Goal: Task Accomplishment & Management: Manage account settings

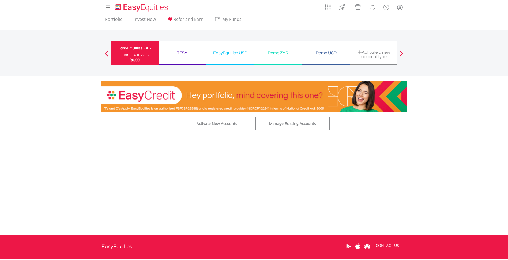
click at [295, 131] on div "Activate New Accounts Manage Existing Accounts Price is based on previous day's…" at bounding box center [253, 170] width 313 height 107
click at [295, 126] on link "Manage Existing Accounts" at bounding box center [292, 123] width 74 height 13
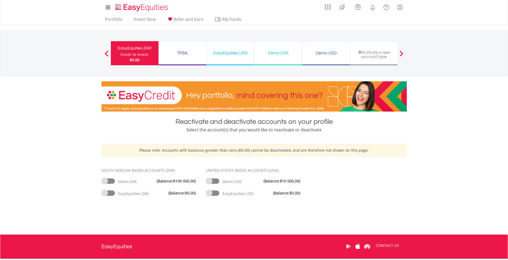
click at [281, 15] on div "Portfolio Invest Now Refer and Earn My Funds Fund your accounts Withdraw Money …" at bounding box center [253, 20] width 305 height 10
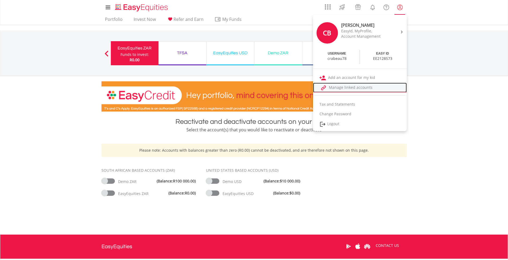
click at [342, 88] on link "Manage linked accounts" at bounding box center [360, 88] width 94 height 10
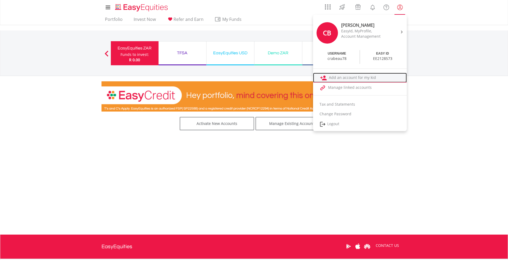
click at [362, 78] on link "Add an account for my kid" at bounding box center [360, 78] width 94 height 10
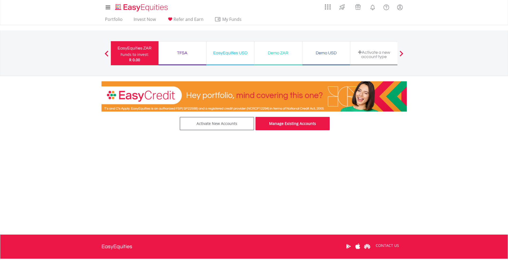
click at [298, 122] on link "Manage Existing Accounts" at bounding box center [292, 123] width 74 height 13
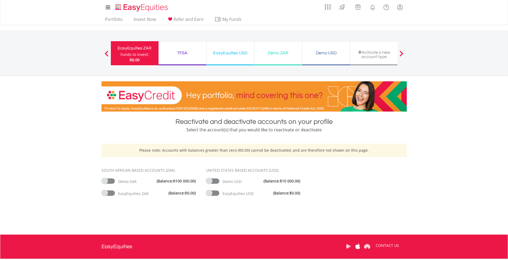
click at [399, 54] on div at bounding box center [401, 53] width 11 height 5
click at [400, 54] on div at bounding box center [401, 53] width 11 height 5
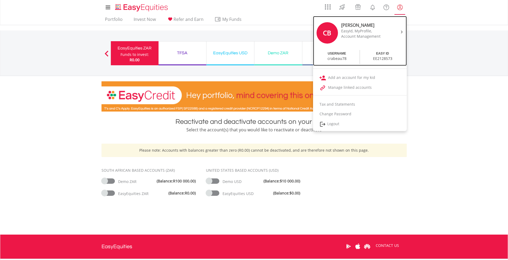
click at [400, 32] on div at bounding box center [401, 31] width 8 height 5
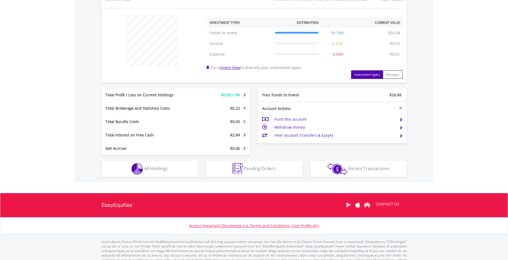
scroll to position [203, 0]
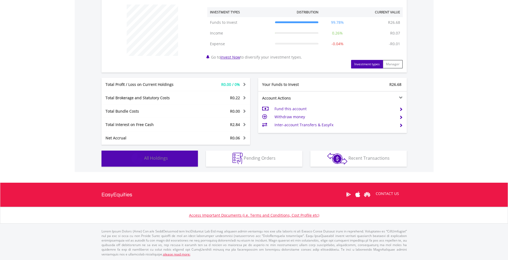
click at [171, 160] on button "Holdings All Holdings" at bounding box center [149, 159] width 96 height 16
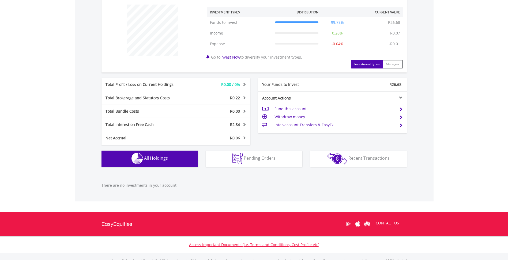
scroll to position [233, 0]
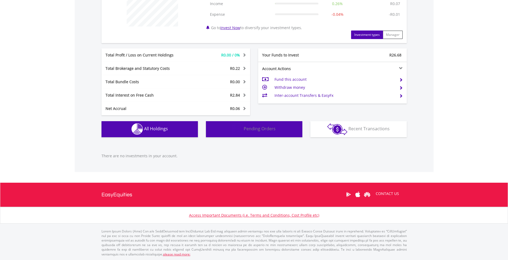
click at [247, 131] on span "Pending Orders" at bounding box center [260, 129] width 32 height 6
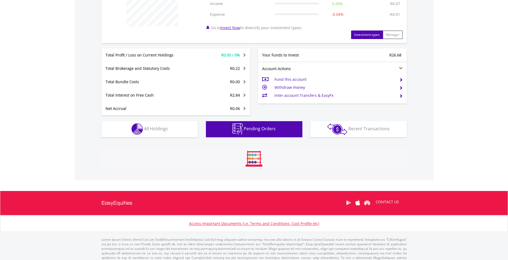
scroll to position [233, 0]
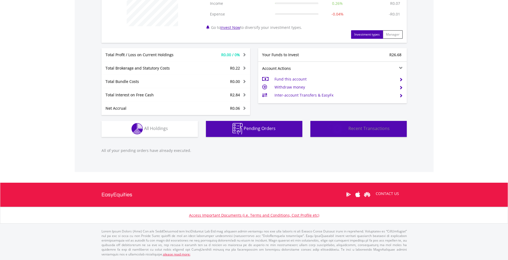
click at [358, 131] on span "Recent Transactions" at bounding box center [368, 129] width 41 height 6
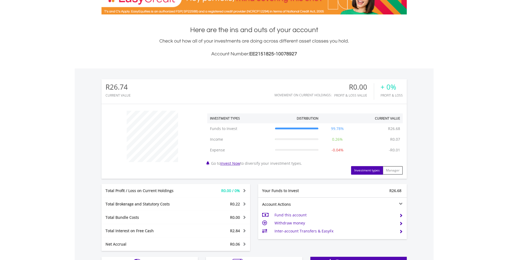
scroll to position [107, 0]
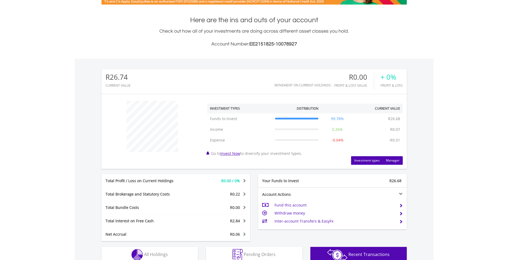
click at [393, 162] on button "Manager" at bounding box center [392, 160] width 20 height 9
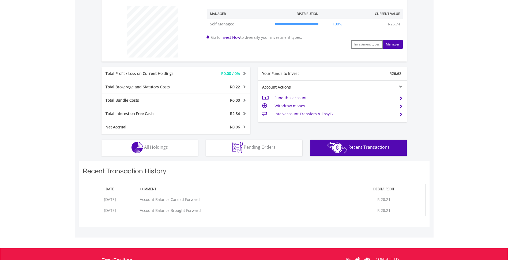
scroll to position [214, 0]
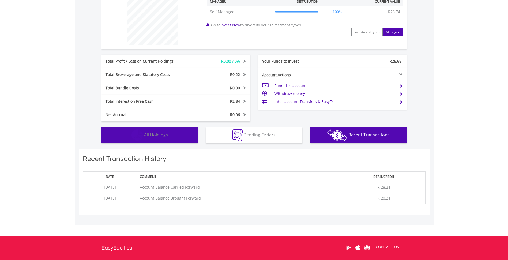
click at [170, 139] on button "Holdings All Holdings" at bounding box center [149, 135] width 96 height 16
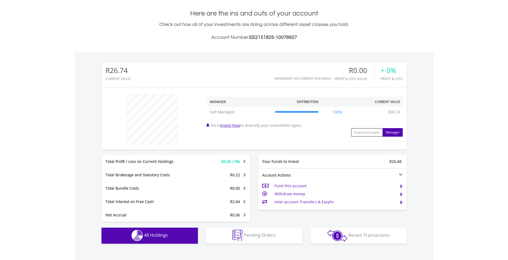
scroll to position [80, 0]
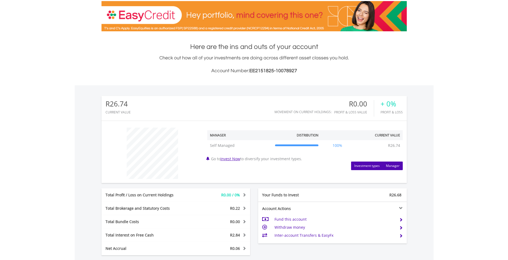
click at [362, 165] on button "Investment types" at bounding box center [367, 166] width 32 height 9
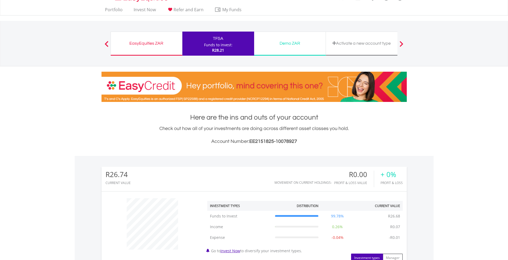
scroll to position [0, 0]
